Goal: Find specific page/section: Find specific page/section

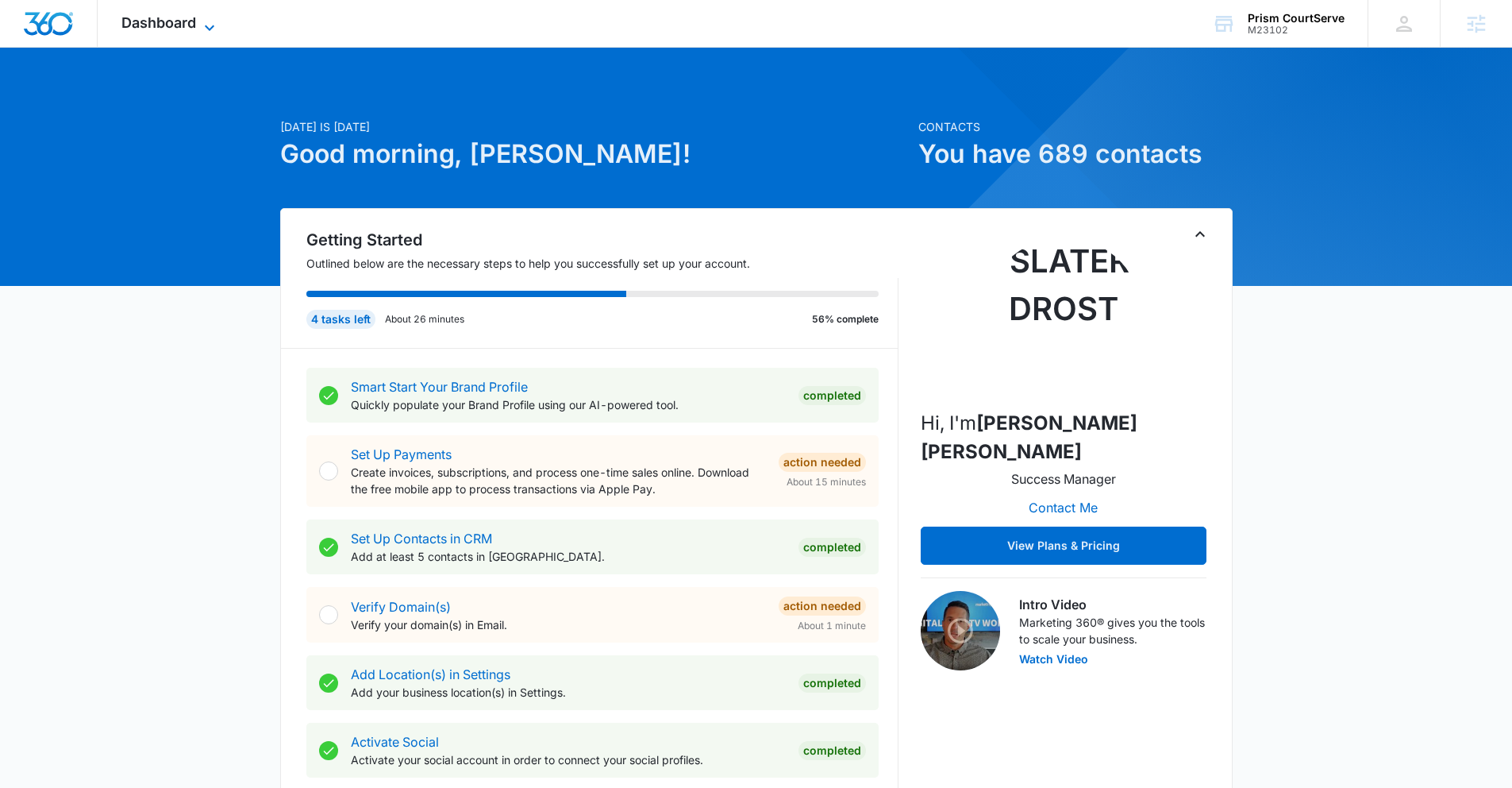
click at [187, 26] on span "Dashboard" at bounding box center [159, 22] width 75 height 17
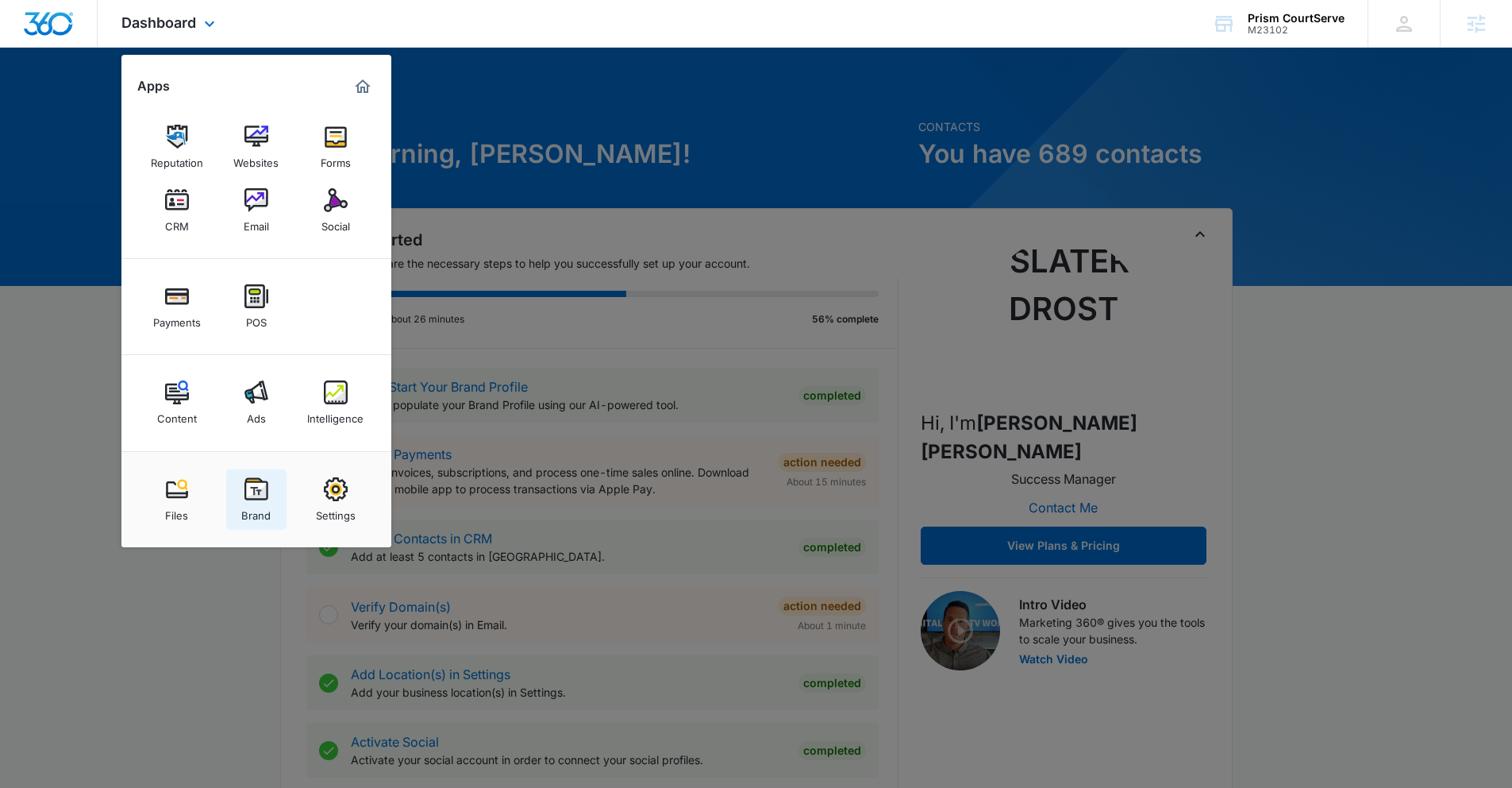
click at [254, 484] on img at bounding box center [256, 489] width 23 height 23
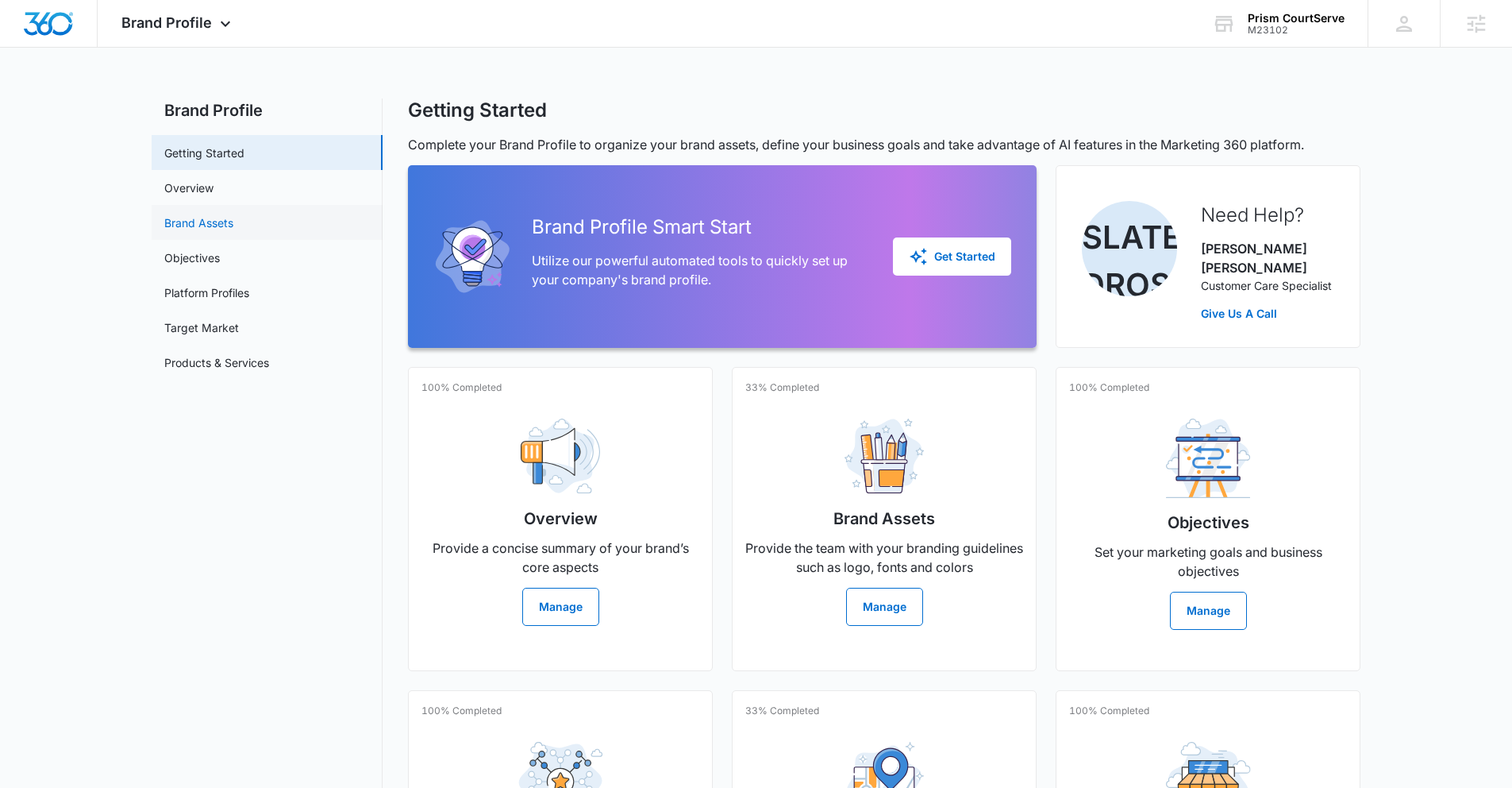
click at [199, 220] on link "Brand Assets" at bounding box center [199, 222] width 69 height 17
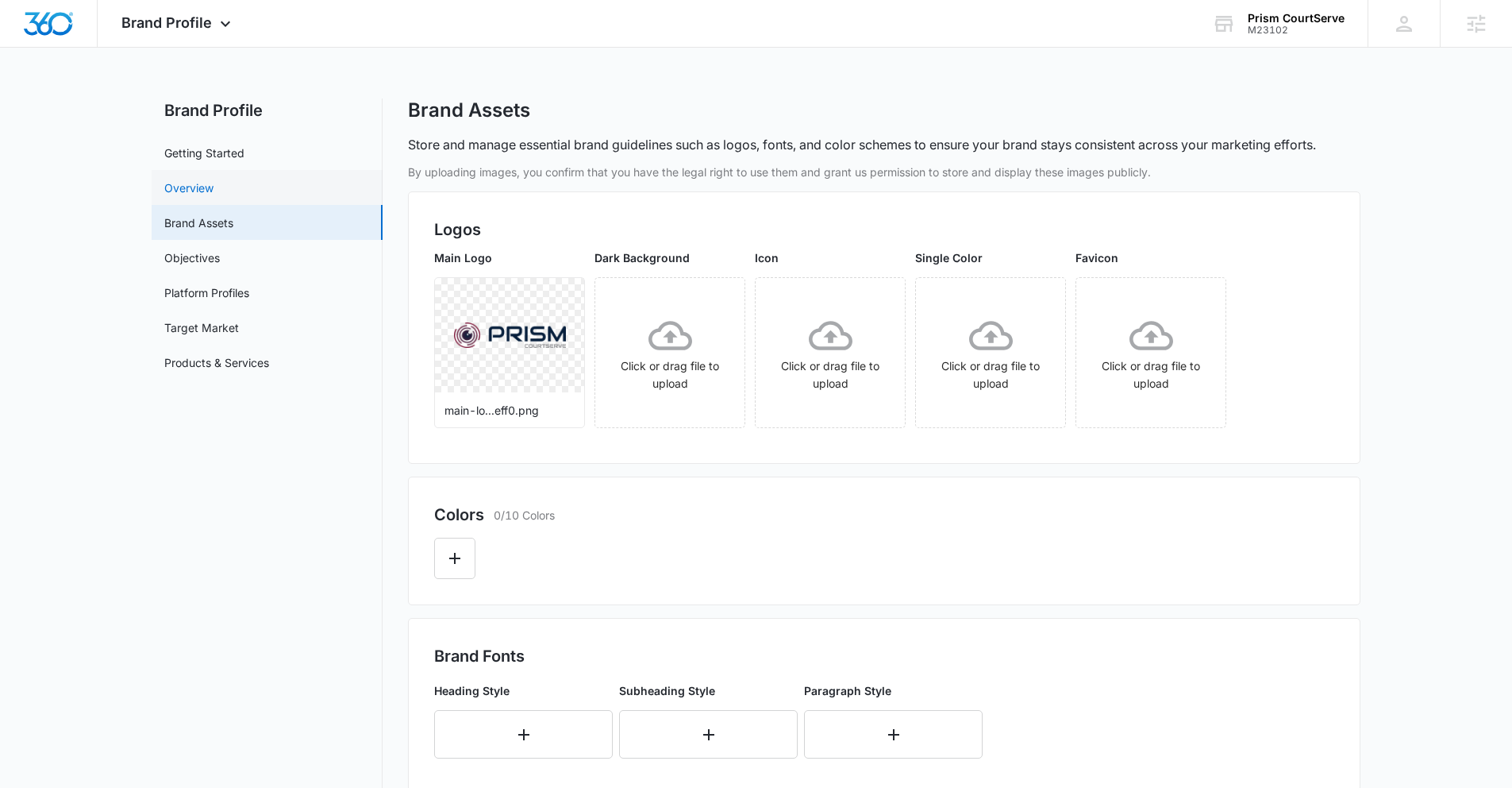
click at [208, 183] on link "Overview" at bounding box center [189, 187] width 50 height 17
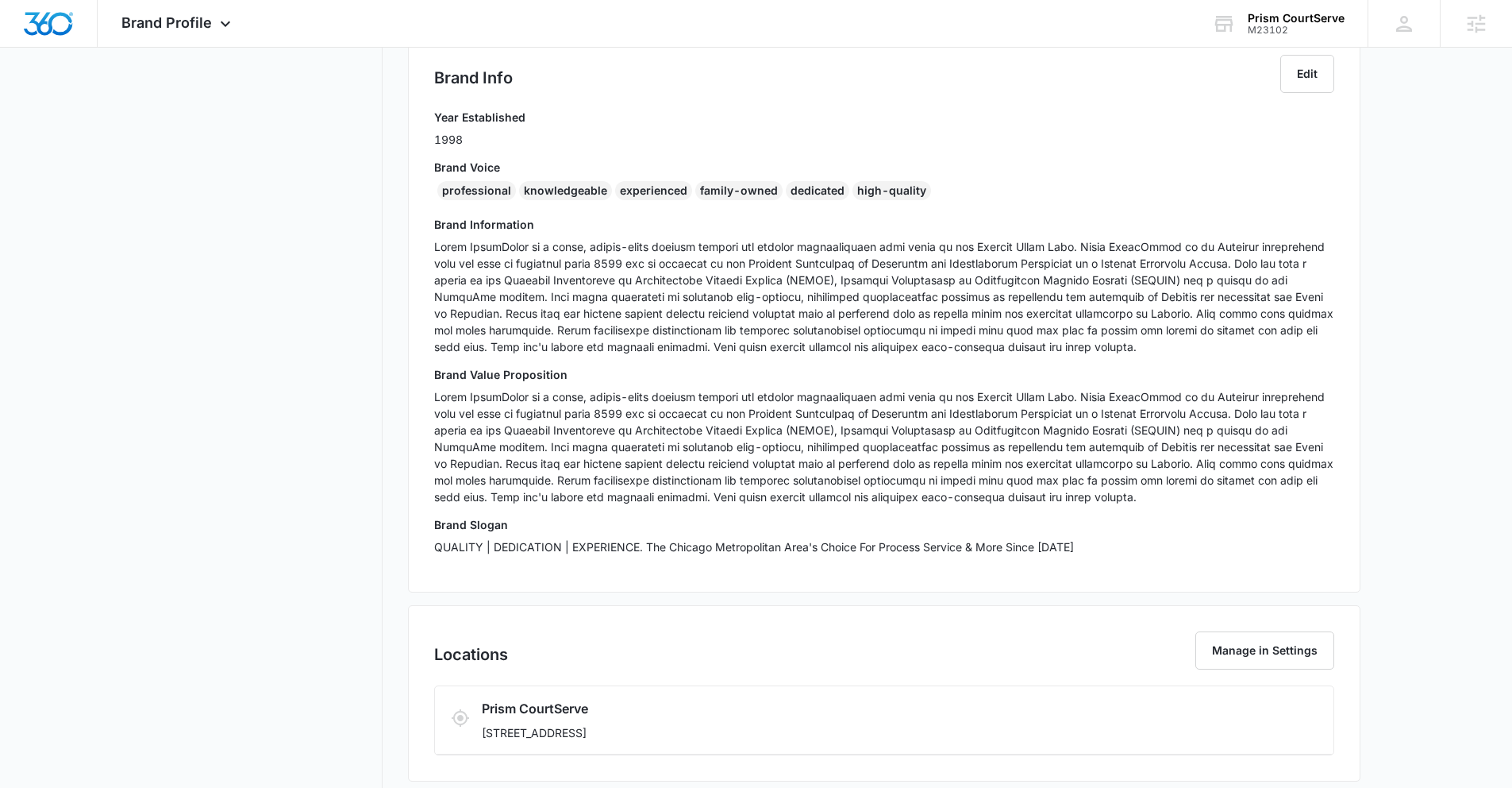
scroll to position [328, 0]
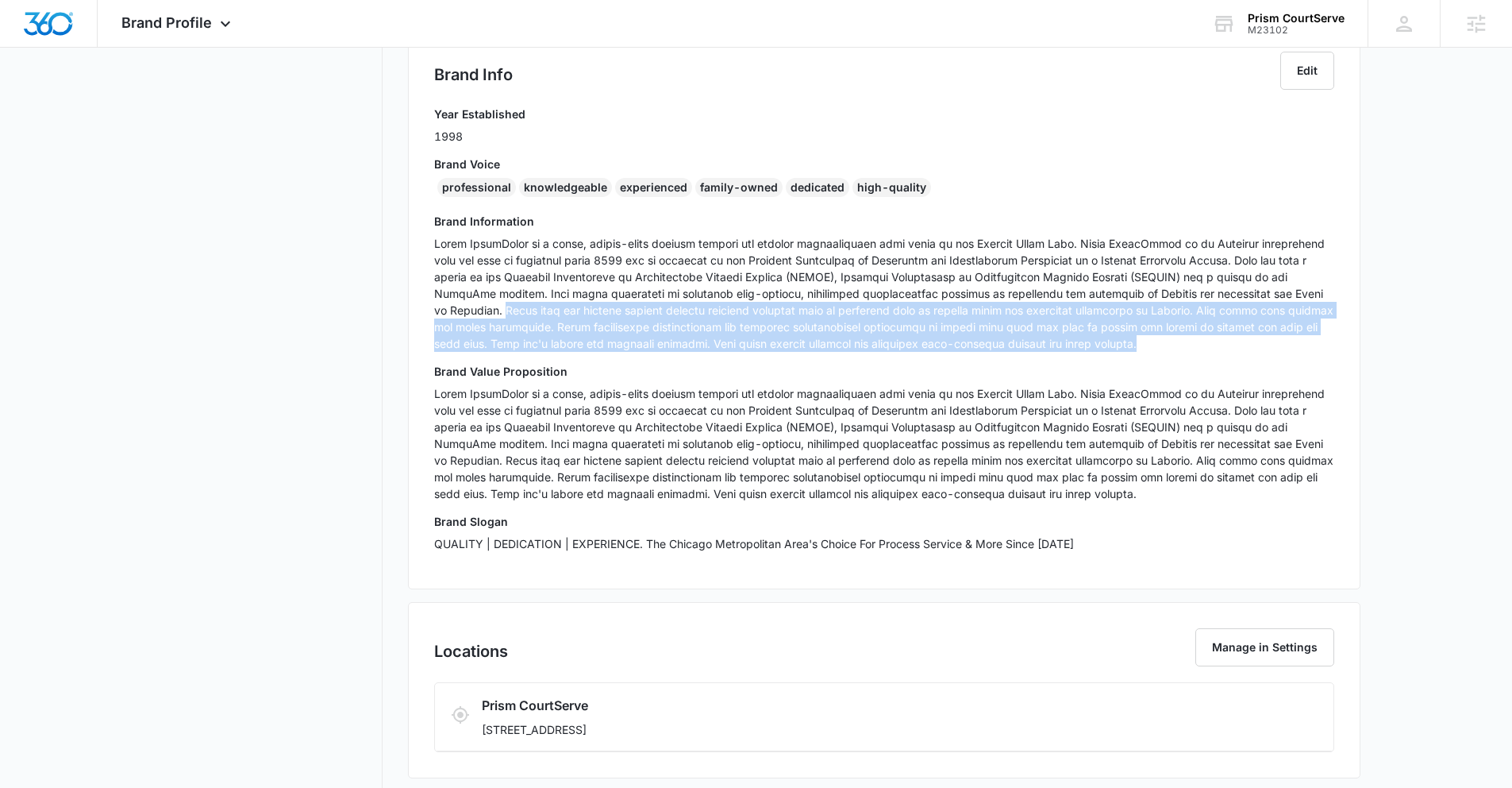
drag, startPoint x: 435, startPoint y: 314, endPoint x: 1149, endPoint y: 347, distance: 714.8
click at [1150, 347] on p at bounding box center [884, 293] width 901 height 117
copy p "Their fees for process service include diligent attempts made on different days…"
